Goal: Navigation & Orientation: Find specific page/section

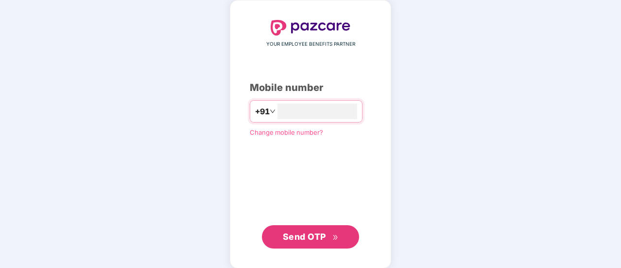
scroll to position [53, 0]
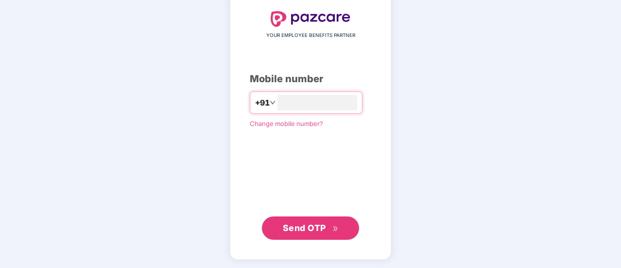
type input "**********"
click at [311, 219] on button "Send OTP" at bounding box center [310, 227] width 97 height 23
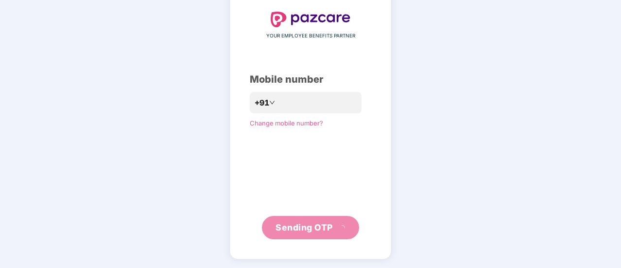
scroll to position [49, 0]
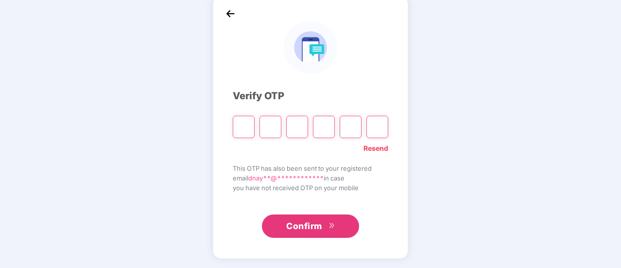
type input "*"
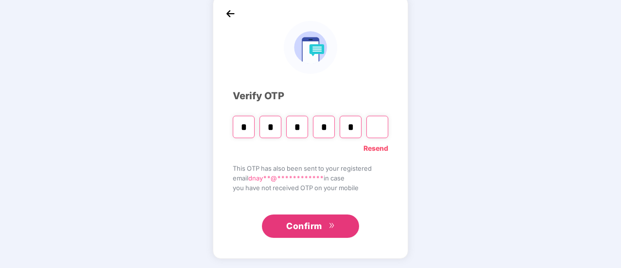
type input "*"
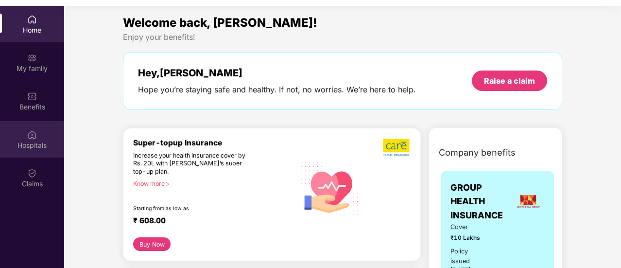
click at [30, 139] on div "Hospitals" at bounding box center [32, 139] width 64 height 36
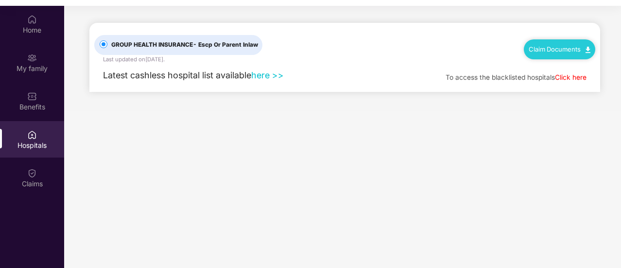
click at [274, 74] on link "here >>" at bounding box center [267, 75] width 33 height 10
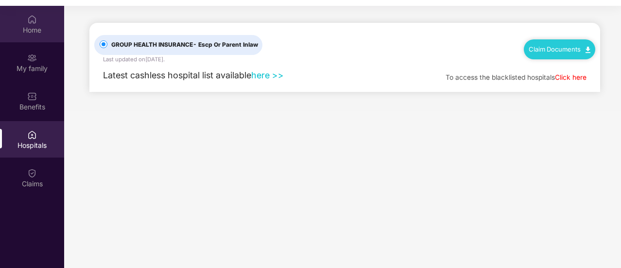
click at [25, 28] on div "Home" at bounding box center [32, 30] width 64 height 10
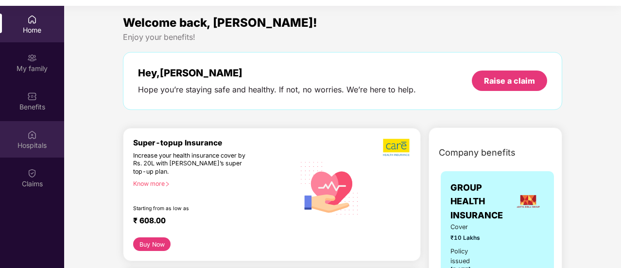
click at [41, 136] on div "Hospitals" at bounding box center [32, 139] width 64 height 36
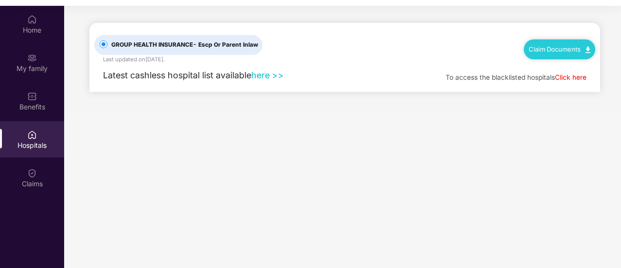
click at [260, 74] on link "here >>" at bounding box center [267, 75] width 33 height 10
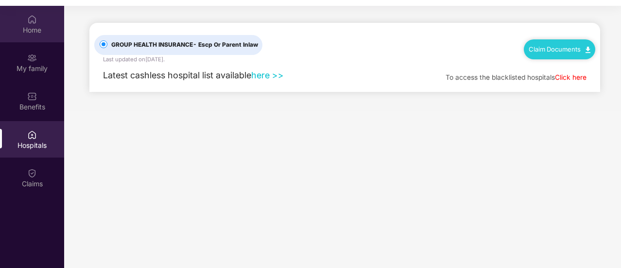
click at [27, 29] on div "Home" at bounding box center [32, 30] width 64 height 10
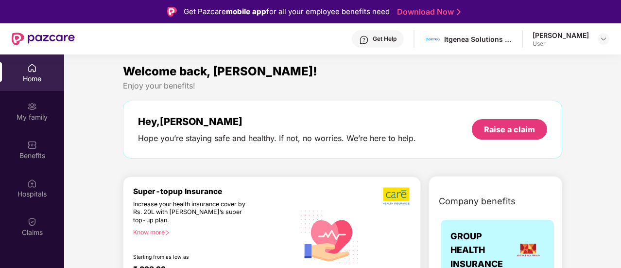
click at [373, 36] on div "Get Help" at bounding box center [385, 39] width 24 height 8
click at [171, 161] on div "Welcome back, [PERSON_NAME]! Enjoy your benefits! Hey, [PERSON_NAME] you’re sta…" at bounding box center [342, 115] width 447 height 106
click at [28, 68] on img at bounding box center [32, 68] width 10 height 10
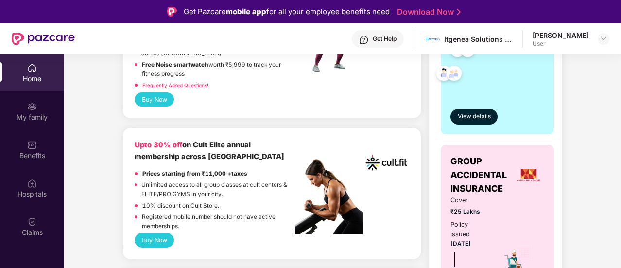
scroll to position [340, 0]
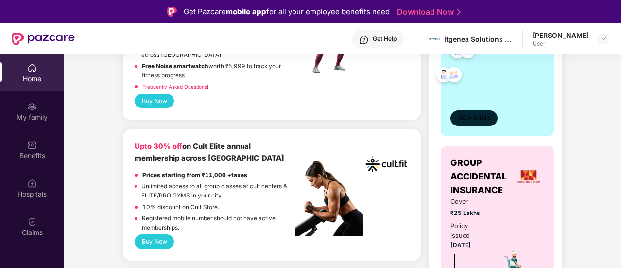
click at [473, 121] on span "View details" at bounding box center [474, 117] width 33 height 9
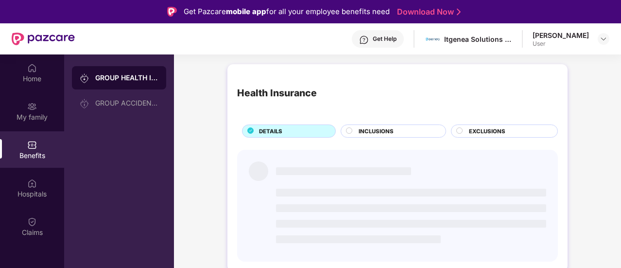
scroll to position [0, 0]
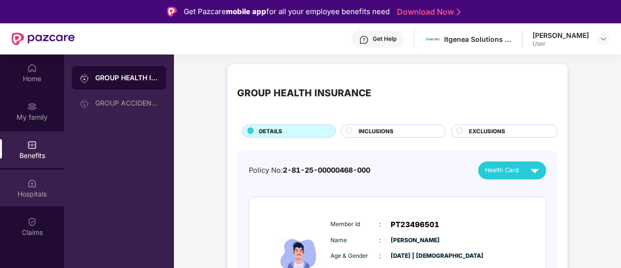
click at [33, 187] on img at bounding box center [32, 183] width 10 height 10
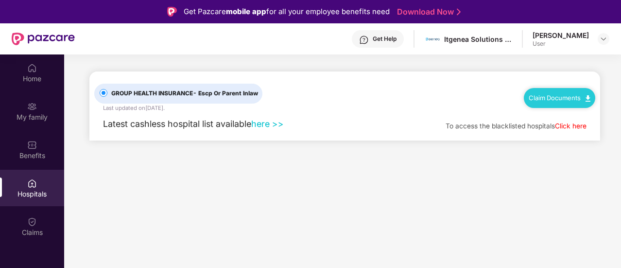
click at [262, 121] on link "here >>" at bounding box center [267, 124] width 33 height 10
